Goal: Task Accomplishment & Management: Manage account settings

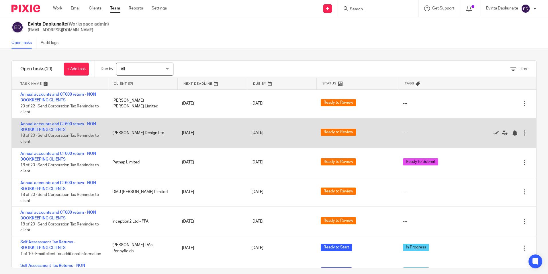
scroll to position [472, 0]
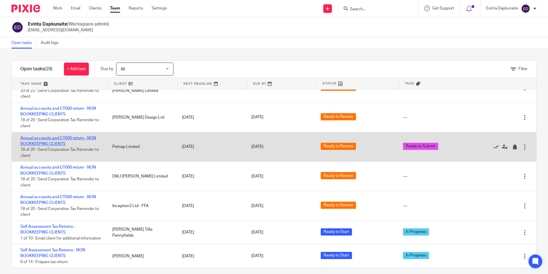
click at [87, 136] on link "Annual accounts and CT600 return - NON BOOKKEEPING CLIENTS" at bounding box center [58, 141] width 76 height 10
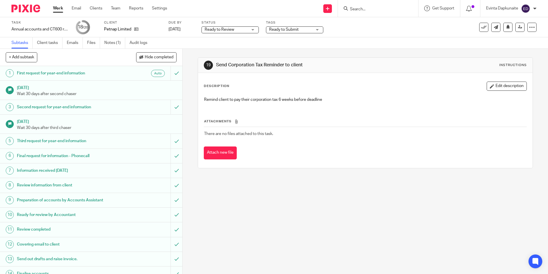
click at [300, 29] on span "Ready to Submit" at bounding box center [290, 30] width 43 height 6
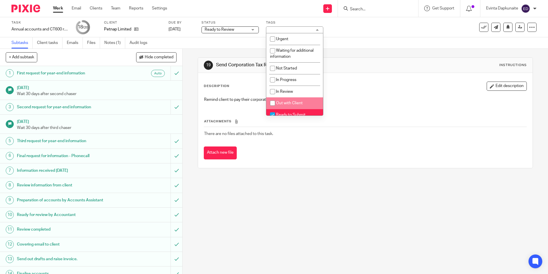
click at [290, 111] on li "Ready to Submit" at bounding box center [294, 115] width 57 height 12
checkbox input "false"
click at [403, 111] on div "Attachments There are no files attached to this task. Attach new file" at bounding box center [365, 133] width 323 height 52
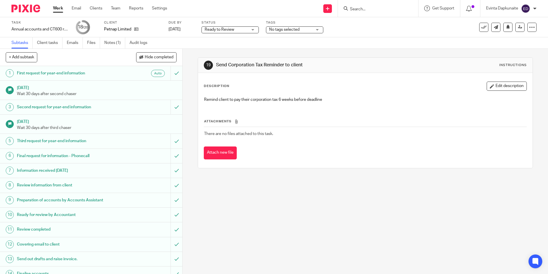
click at [54, 8] on link "Work" at bounding box center [58, 8] width 10 height 6
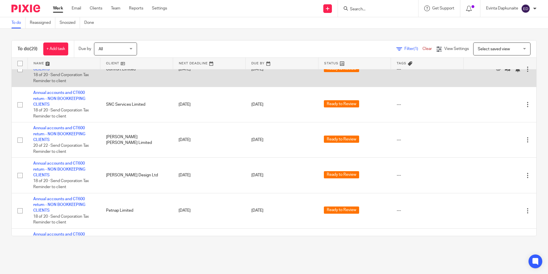
scroll to position [604, 0]
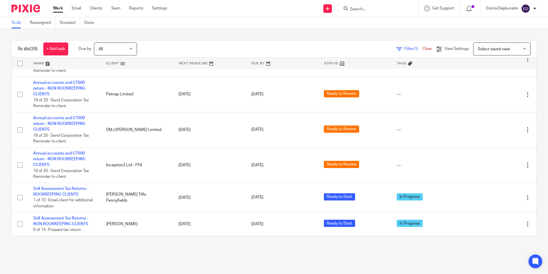
click at [221, 37] on div "To do (29) + Add task Due by All All Today Tomorrow This week Next week This mo…" at bounding box center [274, 138] width 548 height 219
drag, startPoint x: 221, startPoint y: 36, endPoint x: 218, endPoint y: 33, distance: 4.7
click at [221, 35] on div "To do (29) + Add task Due by All All Today Tomorrow This week Next week This mo…" at bounding box center [274, 138] width 548 height 219
